Goal: Information Seeking & Learning: Find specific fact

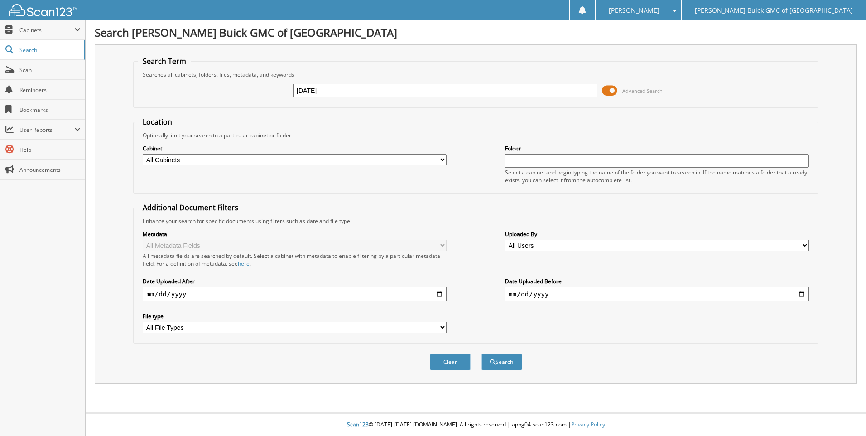
type input "[DATE]"
click at [482, 353] on button "Search" at bounding box center [502, 361] width 41 height 17
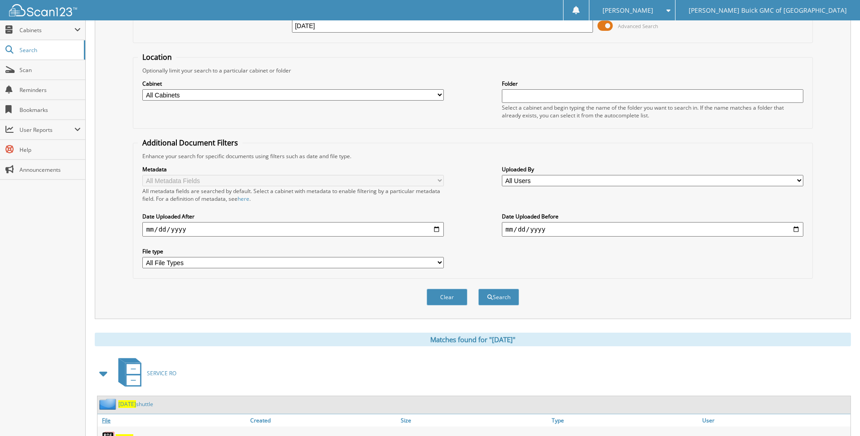
scroll to position [136, 0]
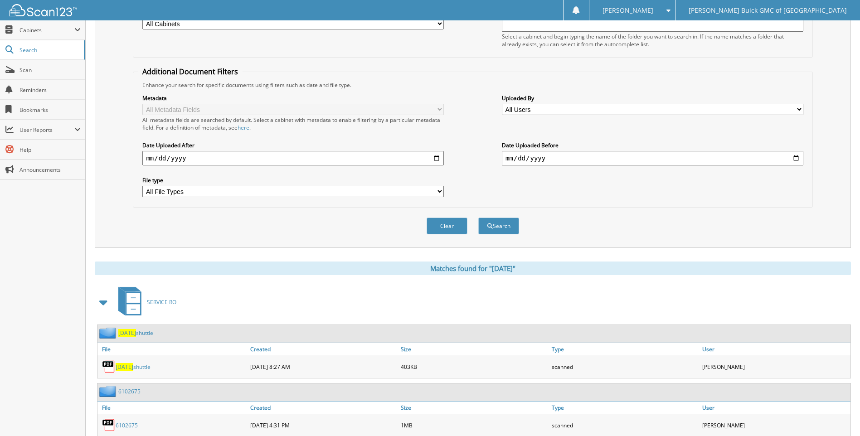
click at [125, 365] on span "[DATE]" at bounding box center [125, 367] width 18 height 8
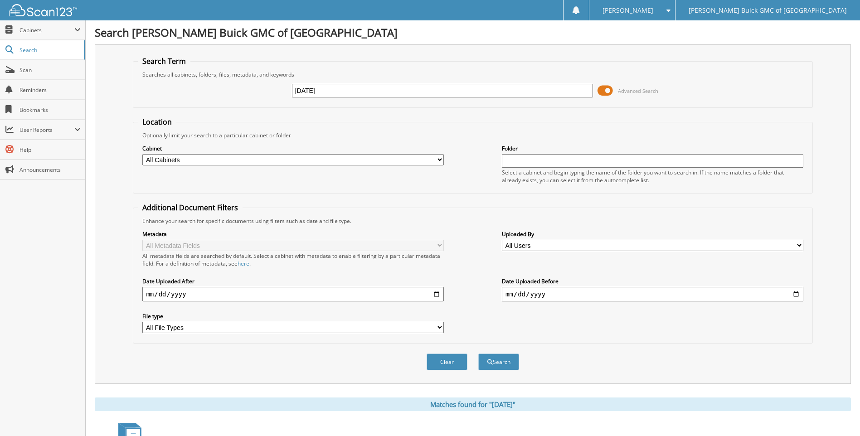
click at [337, 92] on input "[DATE]" at bounding box center [442, 91] width 301 height 14
type input "2025-09-16"
click at [478, 353] on button "Search" at bounding box center [498, 361] width 41 height 17
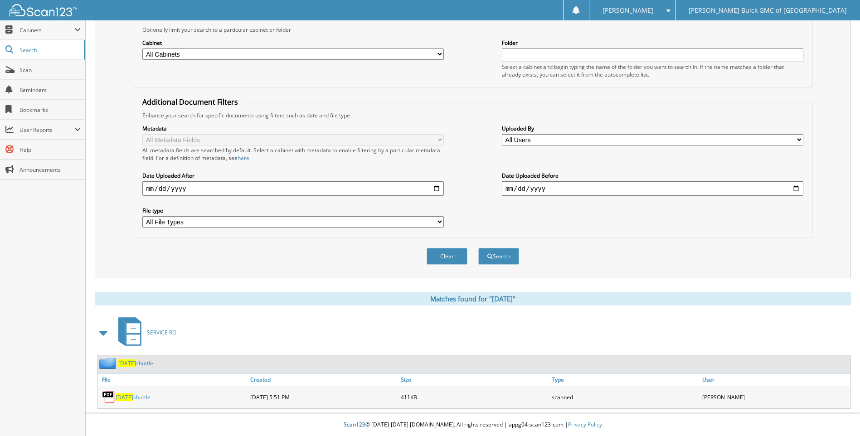
click at [124, 397] on span "[DATE]" at bounding box center [125, 397] width 18 height 8
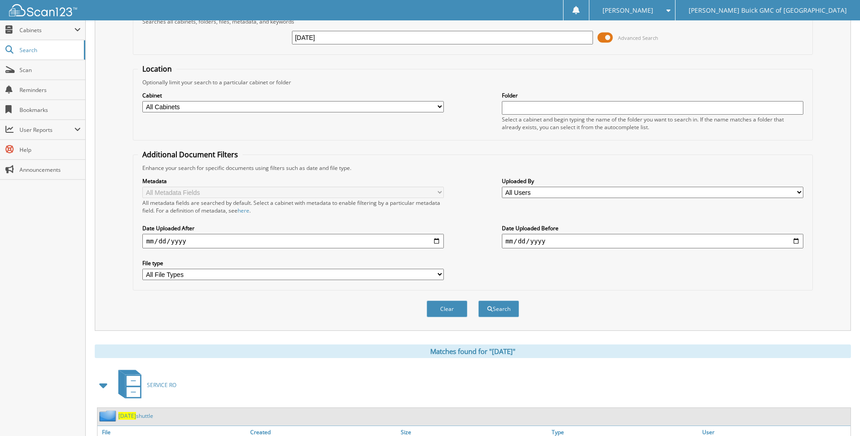
scroll to position [0, 0]
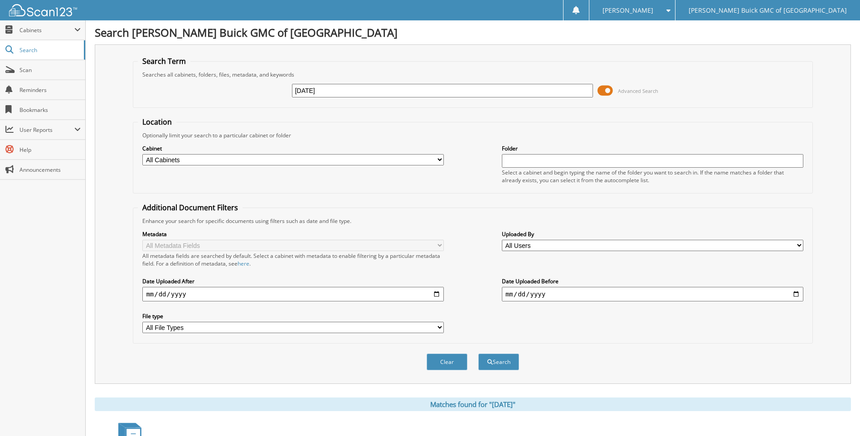
click at [350, 87] on input "[DATE]" at bounding box center [442, 91] width 301 height 14
type input "2025-09-08"
click at [478, 353] on button "Search" at bounding box center [498, 361] width 41 height 17
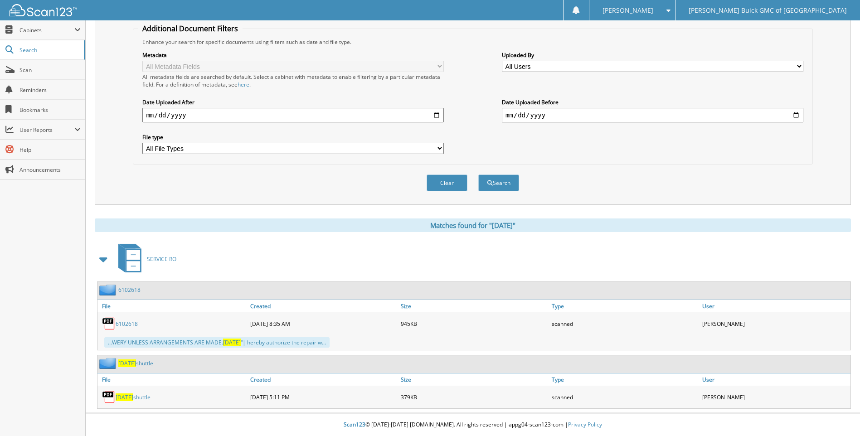
click at [133, 399] on span "2025-09-08" at bounding box center [125, 397] width 18 height 8
